Goal: Information Seeking & Learning: Learn about a topic

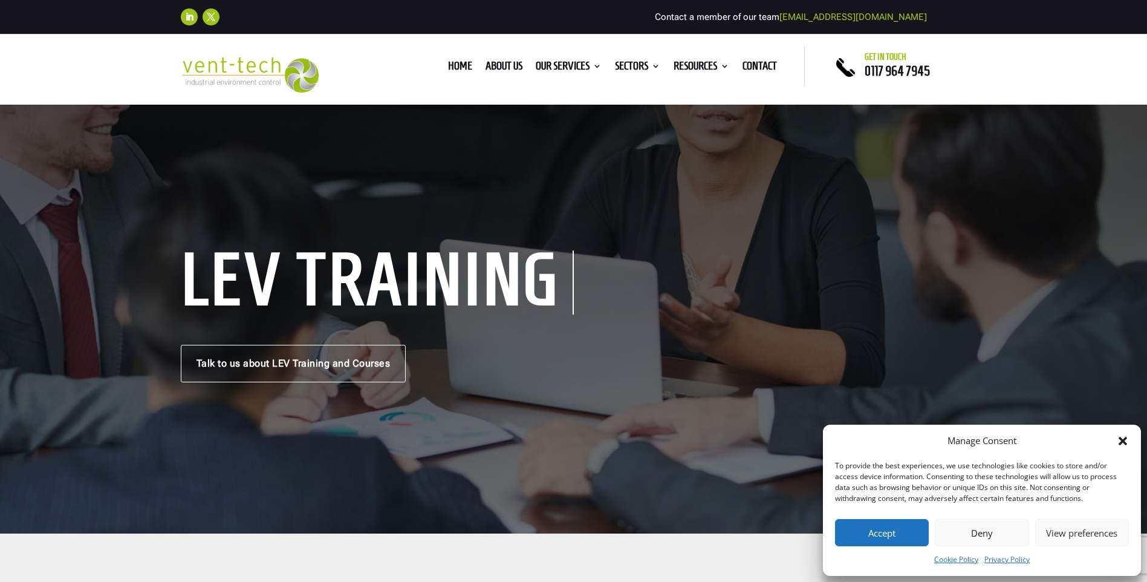
click at [882, 535] on button "Accept" at bounding box center [882, 532] width 94 height 27
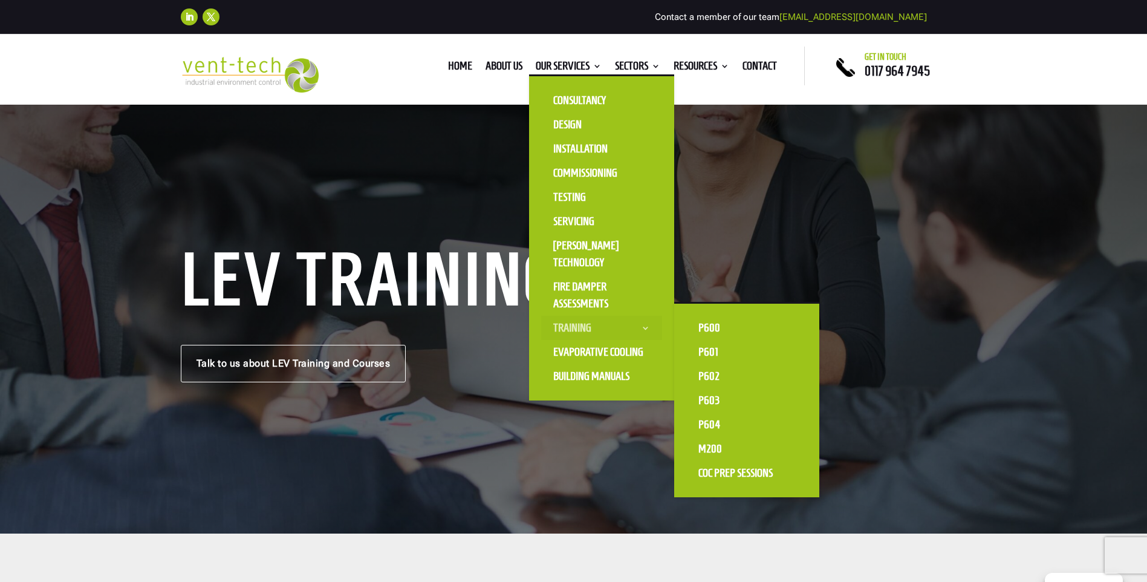
click at [634, 327] on link "Training" at bounding box center [601, 328] width 121 height 24
click at [697, 331] on link "P600" at bounding box center [746, 328] width 121 height 24
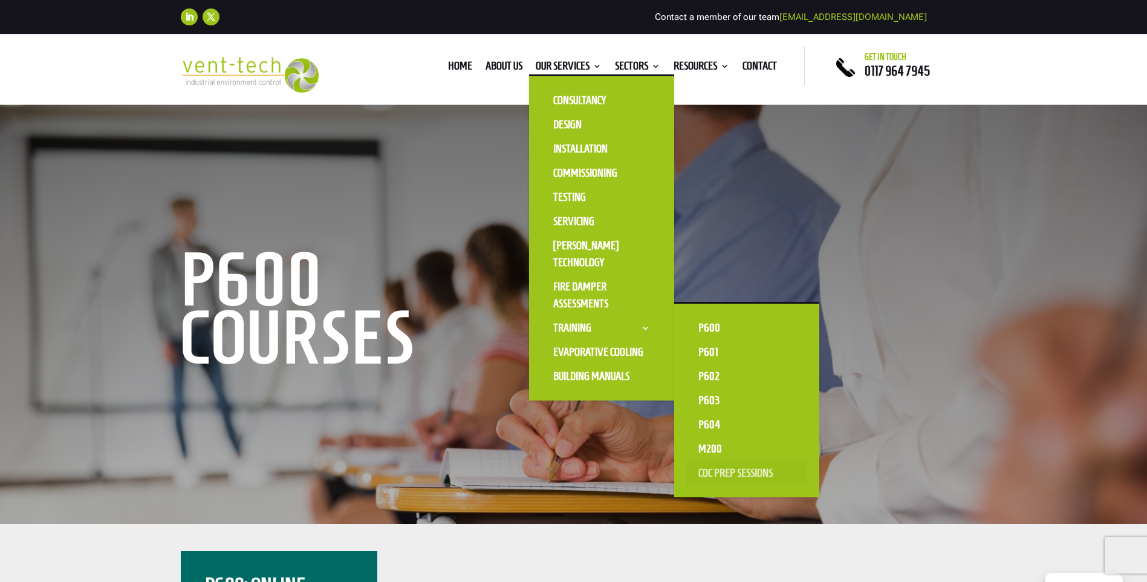
click at [709, 472] on link "CoC Prep Sessions" at bounding box center [746, 473] width 121 height 24
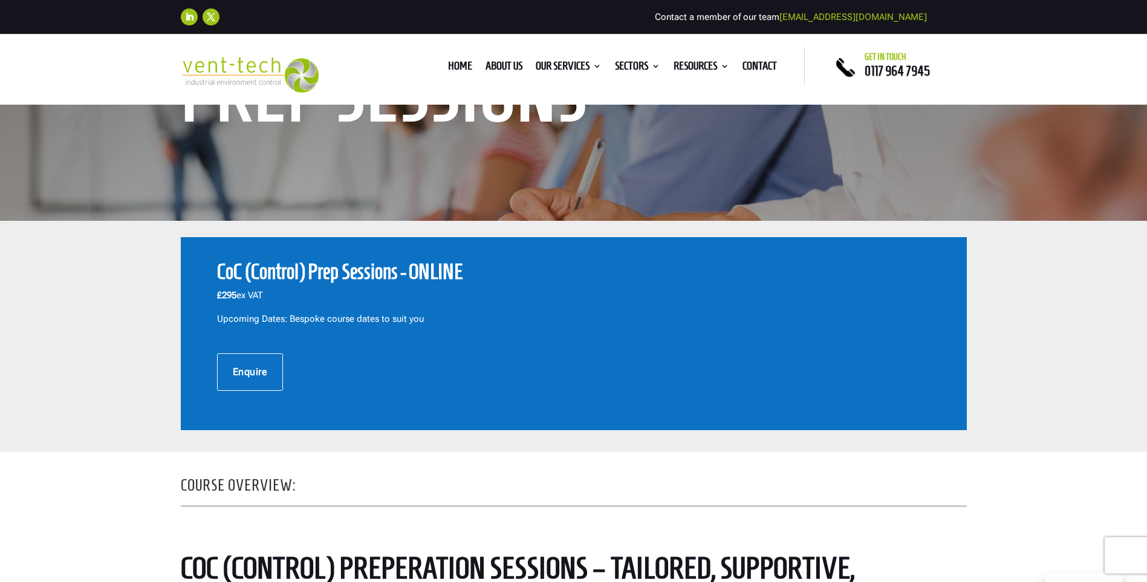
scroll to position [484, 0]
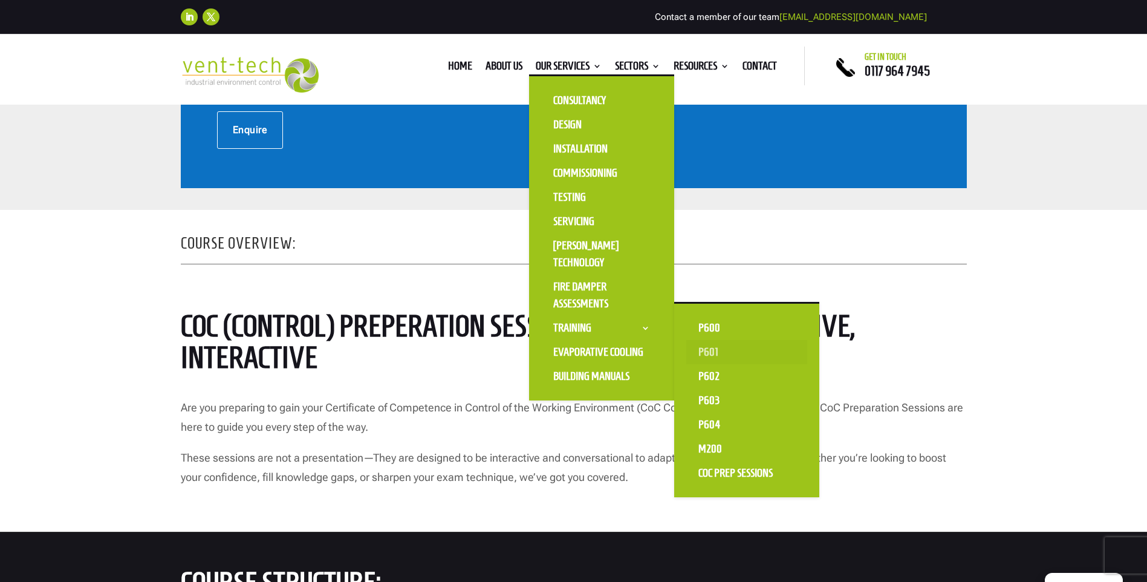
click at [716, 357] on link "P601" at bounding box center [746, 352] width 121 height 24
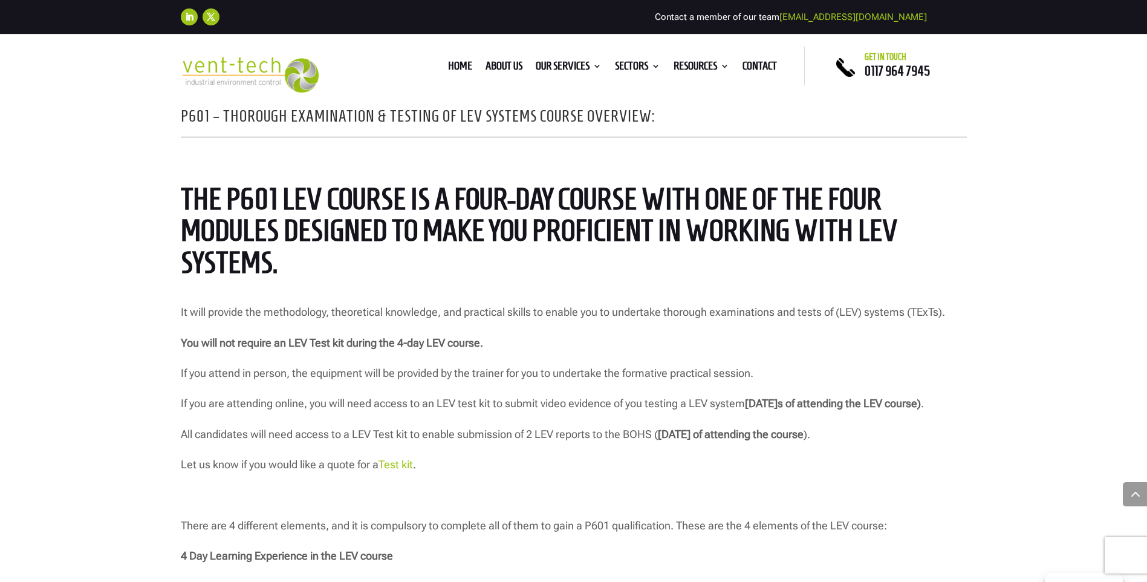
scroll to position [968, 0]
